Goal: Task Accomplishment & Management: Use online tool/utility

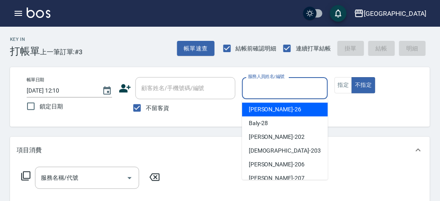
click at [269, 86] on input "服務人員姓名/編號" at bounding box center [285, 88] width 78 height 15
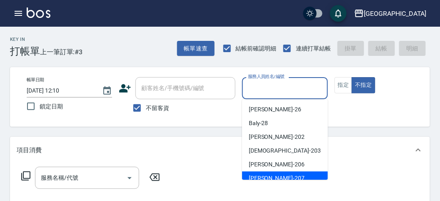
click at [299, 174] on div "[PERSON_NAME] -207" at bounding box center [285, 178] width 86 height 14
type input "[PERSON_NAME]-207"
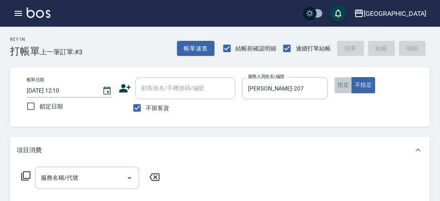
click at [341, 82] on button "指定" at bounding box center [343, 85] width 18 height 16
click at [27, 175] on icon at bounding box center [26, 176] width 10 height 10
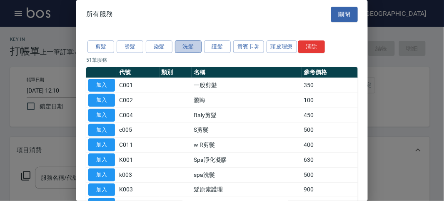
click at [192, 40] on button "洗髮" at bounding box center [188, 46] width 27 height 13
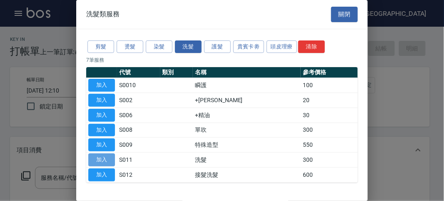
click at [99, 157] on button "加入" at bounding box center [101, 159] width 27 height 13
type input "洗髮(S011)"
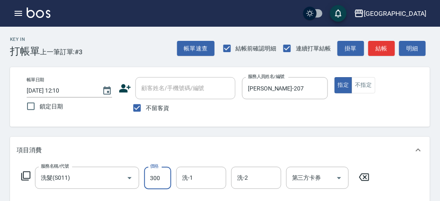
click at [161, 175] on input "300" at bounding box center [157, 178] width 27 height 22
type input "350"
